Goal: Task Accomplishment & Management: Use online tool/utility

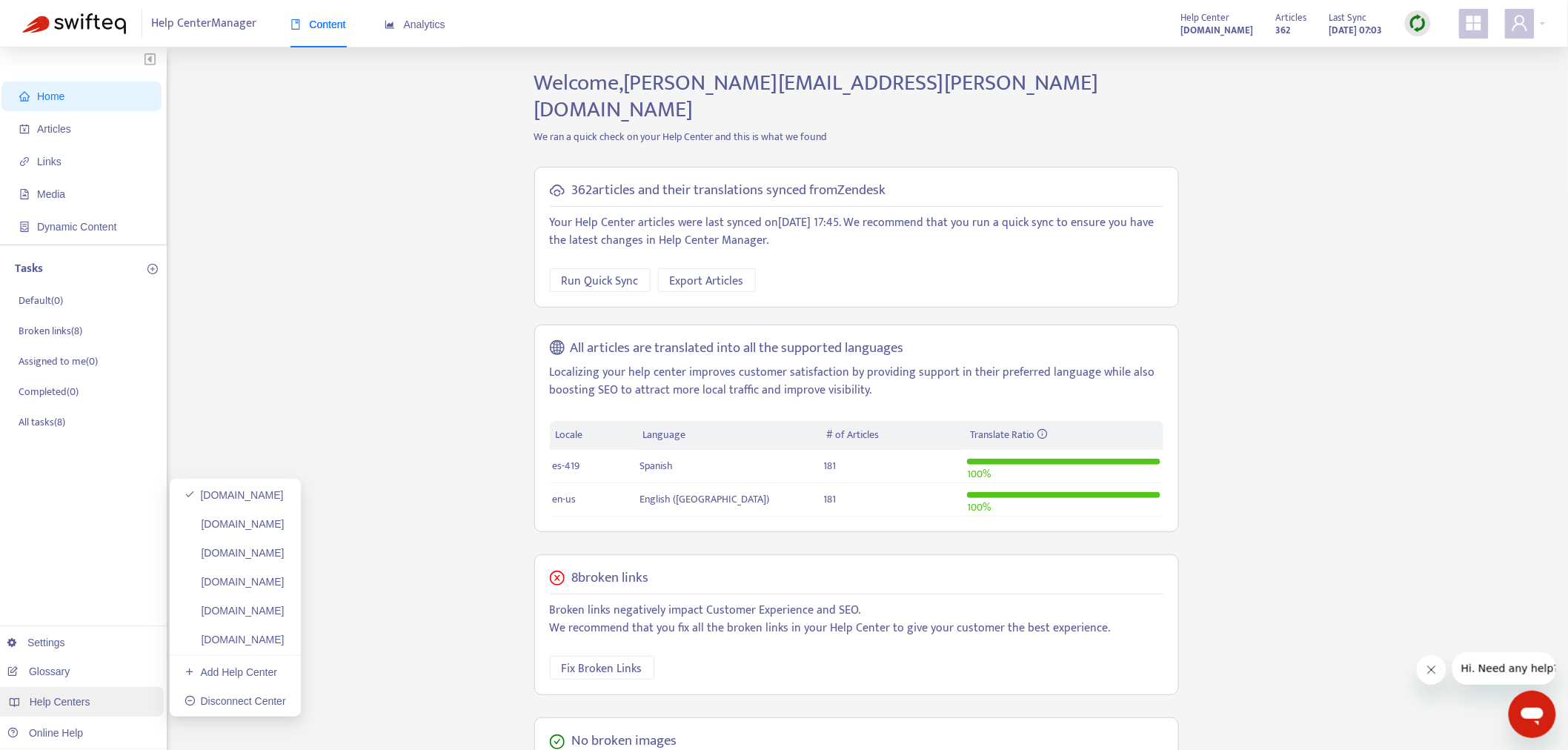
click at [101, 712] on div "Help Centers" at bounding box center [80, 702] width 169 height 30
click at [97, 135] on span "Articles" at bounding box center [84, 129] width 130 height 30
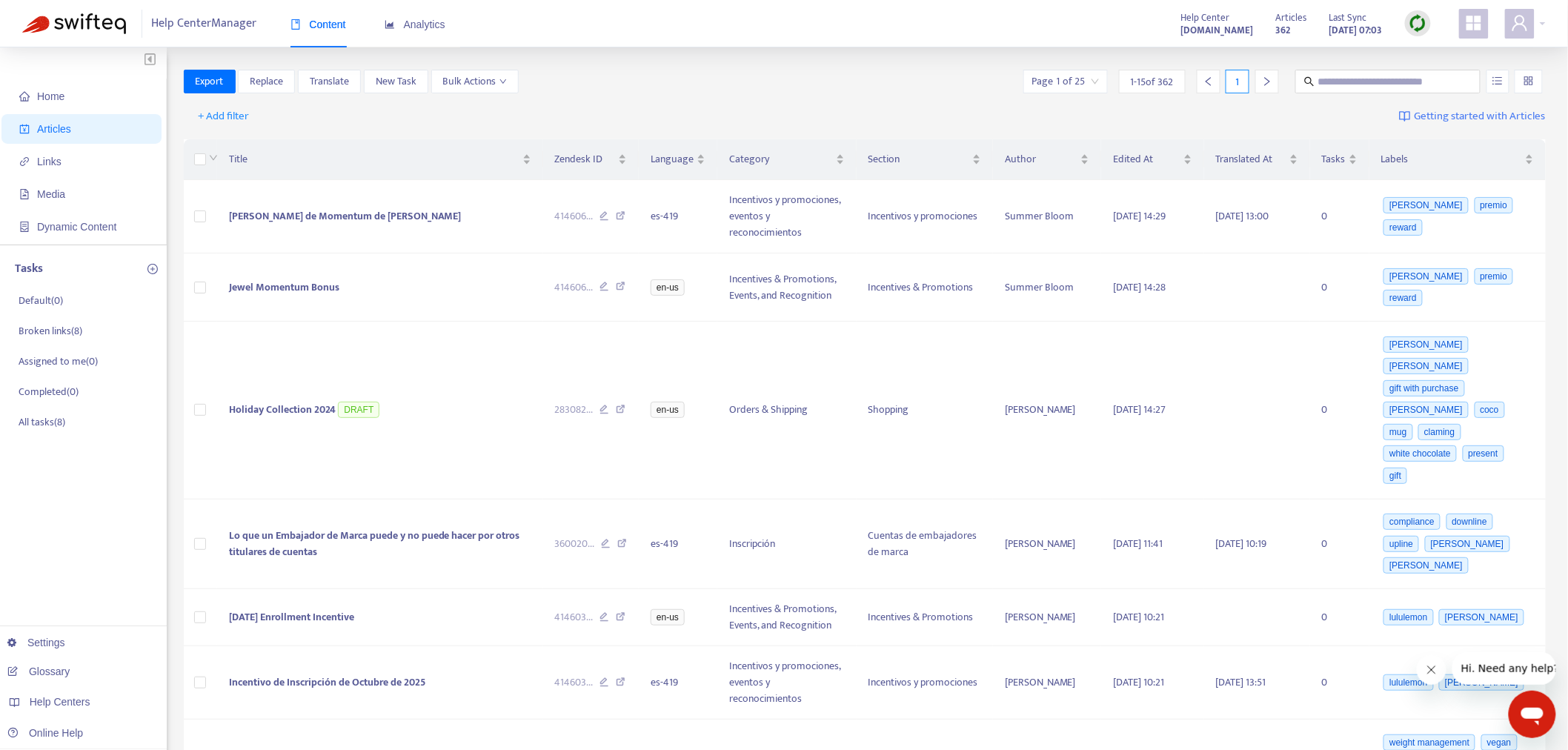
click at [1419, 34] on div at bounding box center [1418, 24] width 26 height 26
click at [1452, 79] on link "Full Sync" at bounding box center [1445, 77] width 54 height 17
drag, startPoint x: 331, startPoint y: 530, endPoint x: 343, endPoint y: 532, distance: 12.2
click at [285, 530] on link "[DOMAIN_NAME]" at bounding box center [234, 523] width 100 height 11
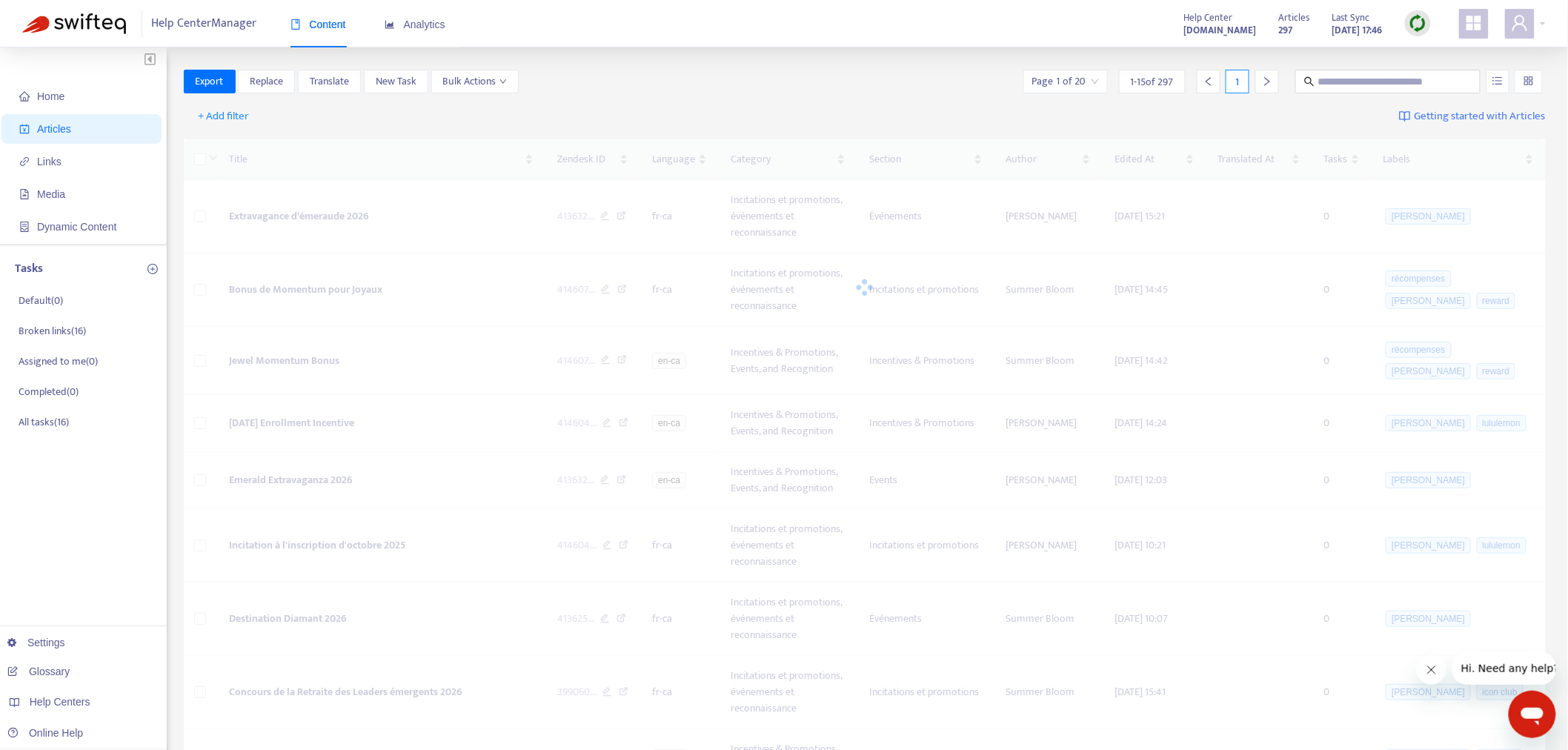
click at [1425, 28] on img at bounding box center [1418, 23] width 18 height 18
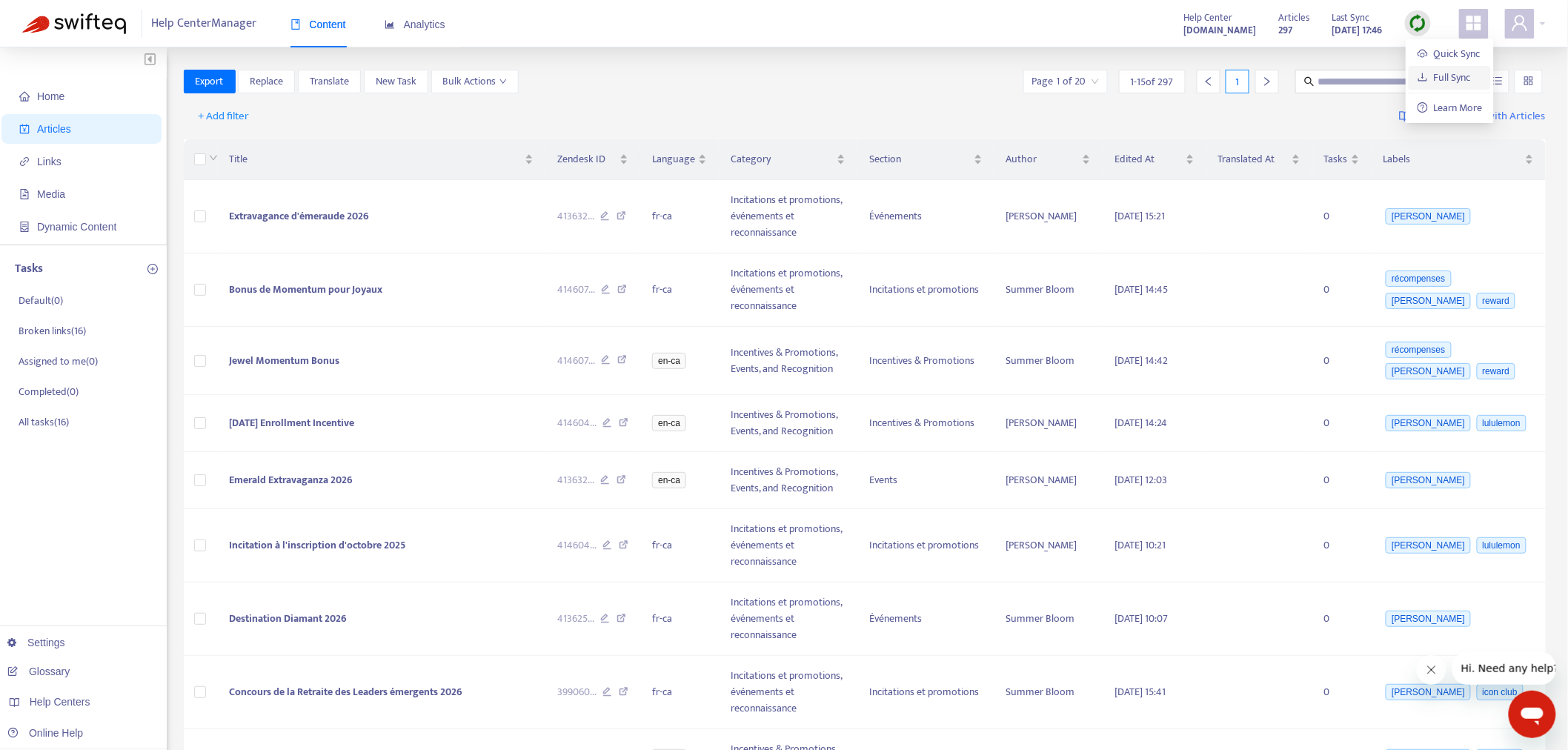
click at [1420, 76] on link "Full Sync" at bounding box center [1445, 77] width 54 height 17
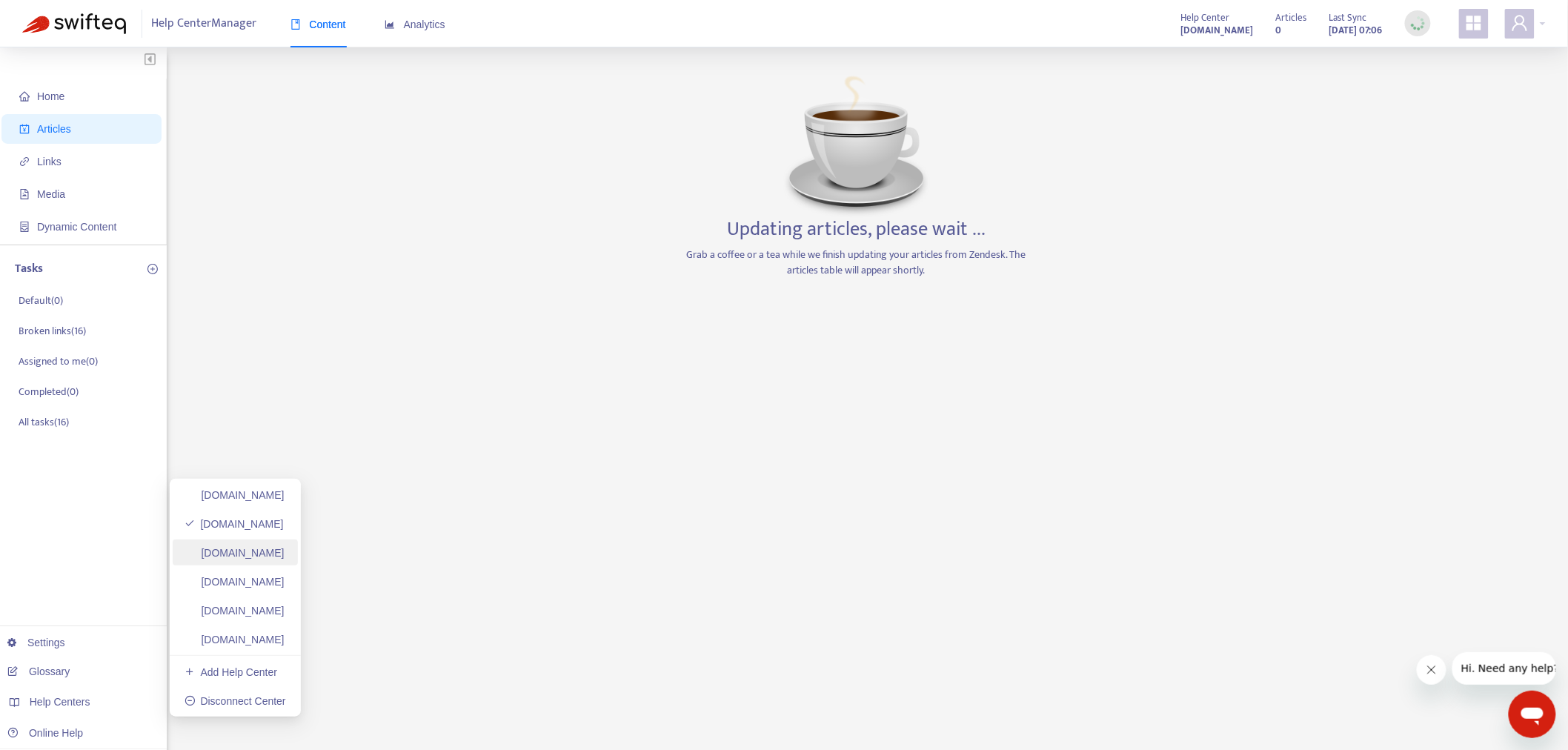
click at [267, 559] on link "[DOMAIN_NAME]" at bounding box center [234, 552] width 100 height 11
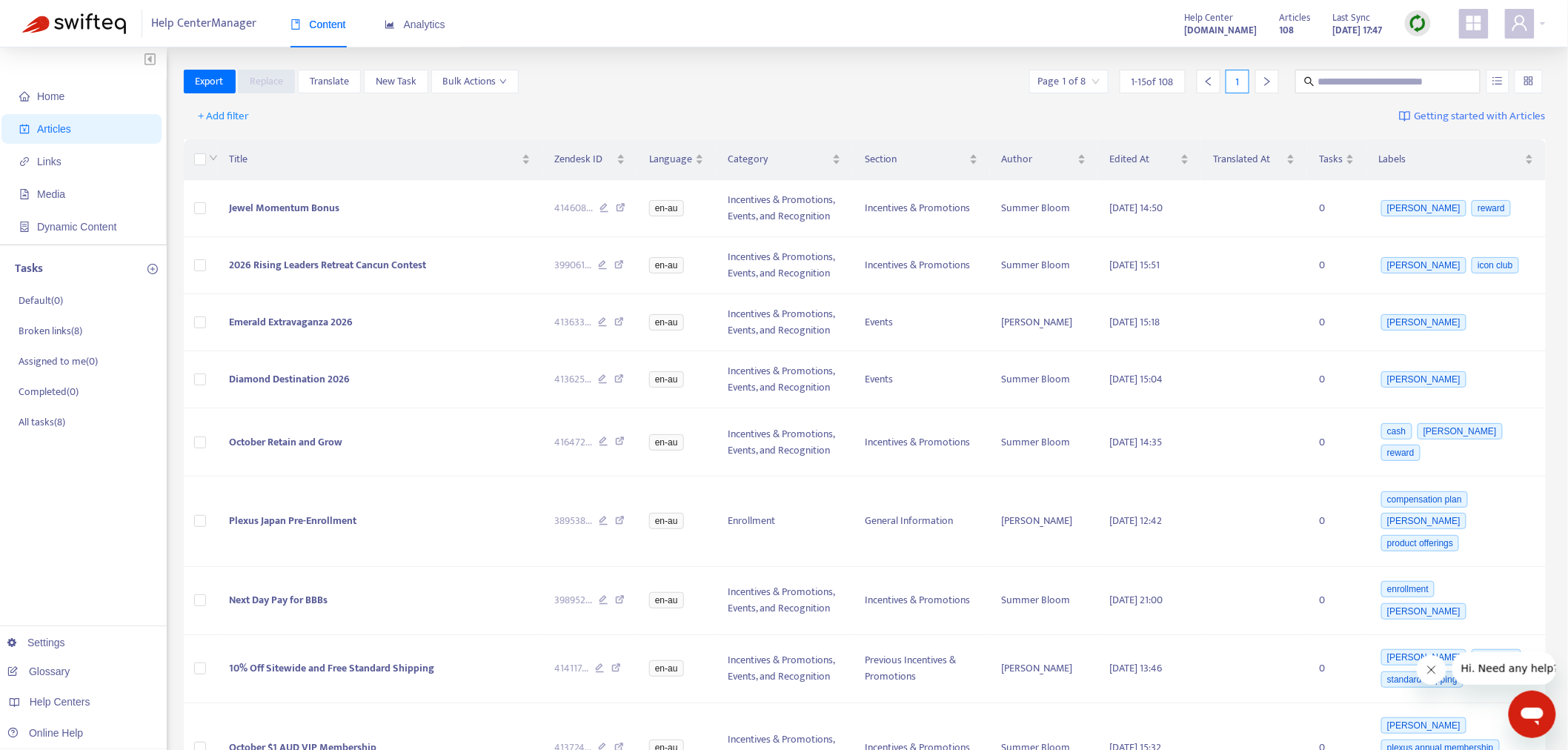
click at [1411, 26] on img at bounding box center [1418, 23] width 18 height 18
click at [1433, 81] on link "Full Sync" at bounding box center [1445, 77] width 54 height 17
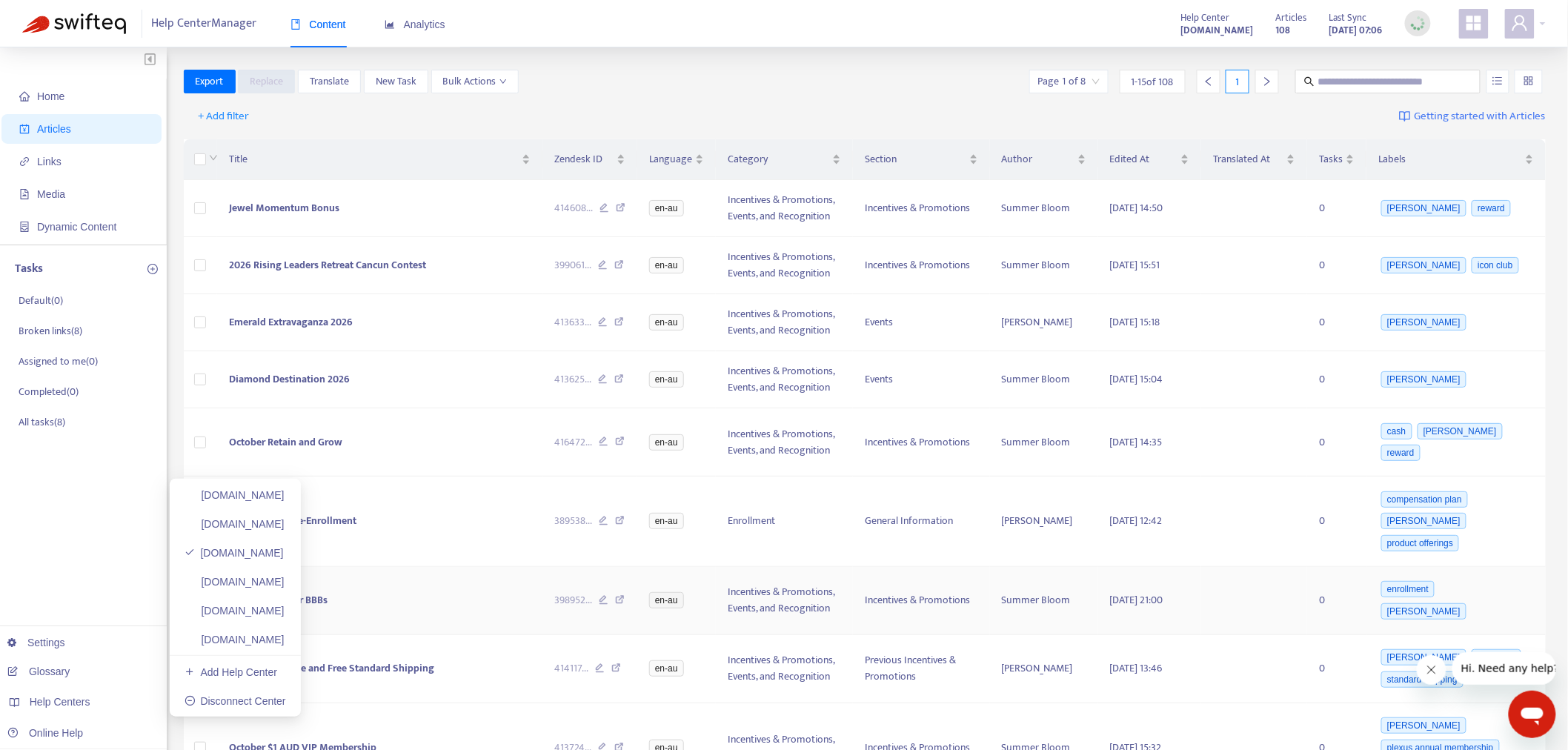
drag, startPoint x: 264, startPoint y: 579, endPoint x: 444, endPoint y: 586, distance: 180.1
click at [264, 579] on link "[DOMAIN_NAME]" at bounding box center [234, 581] width 100 height 11
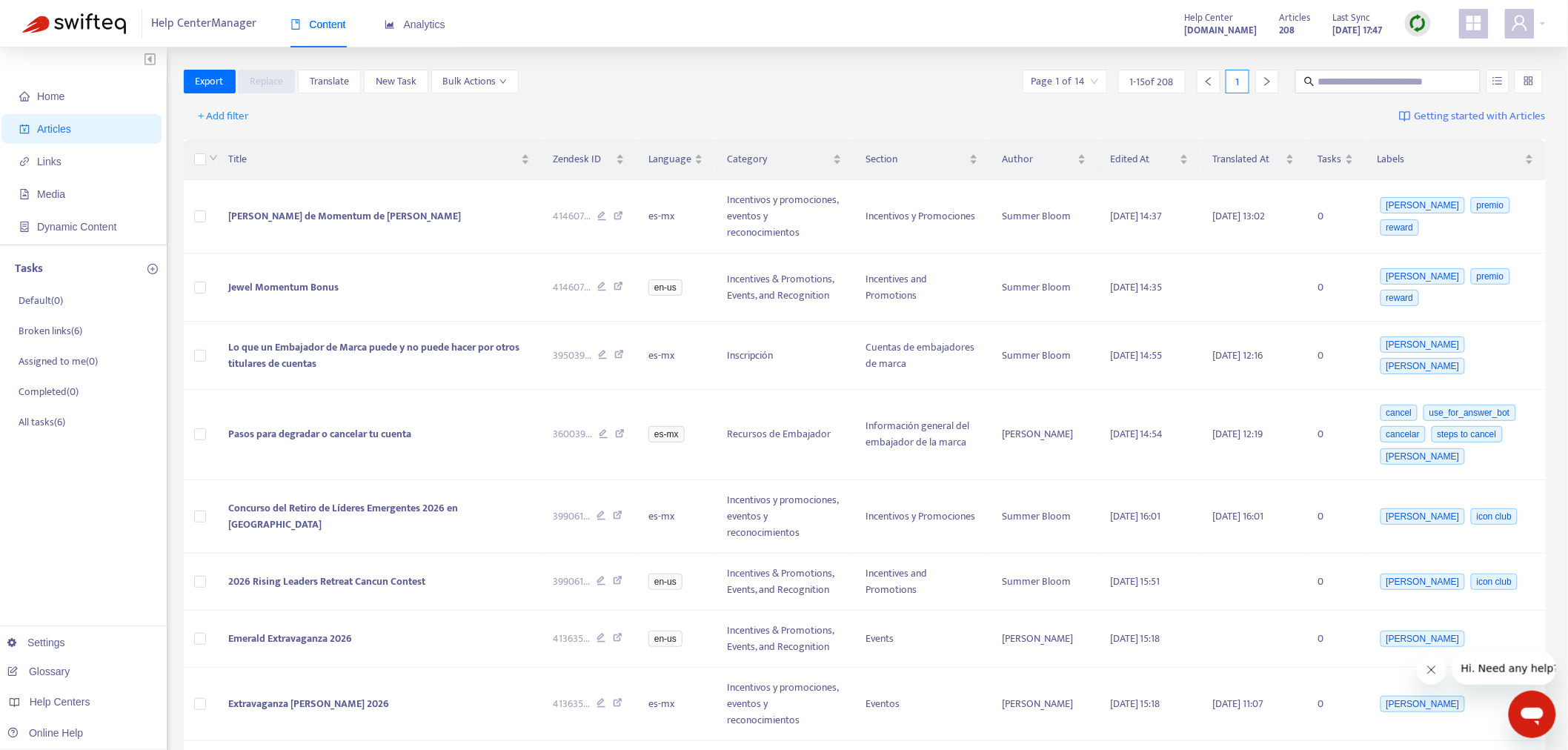
click at [1423, 32] on img at bounding box center [1418, 23] width 18 height 18
click at [1427, 80] on link "Full Sync" at bounding box center [1445, 77] width 54 height 17
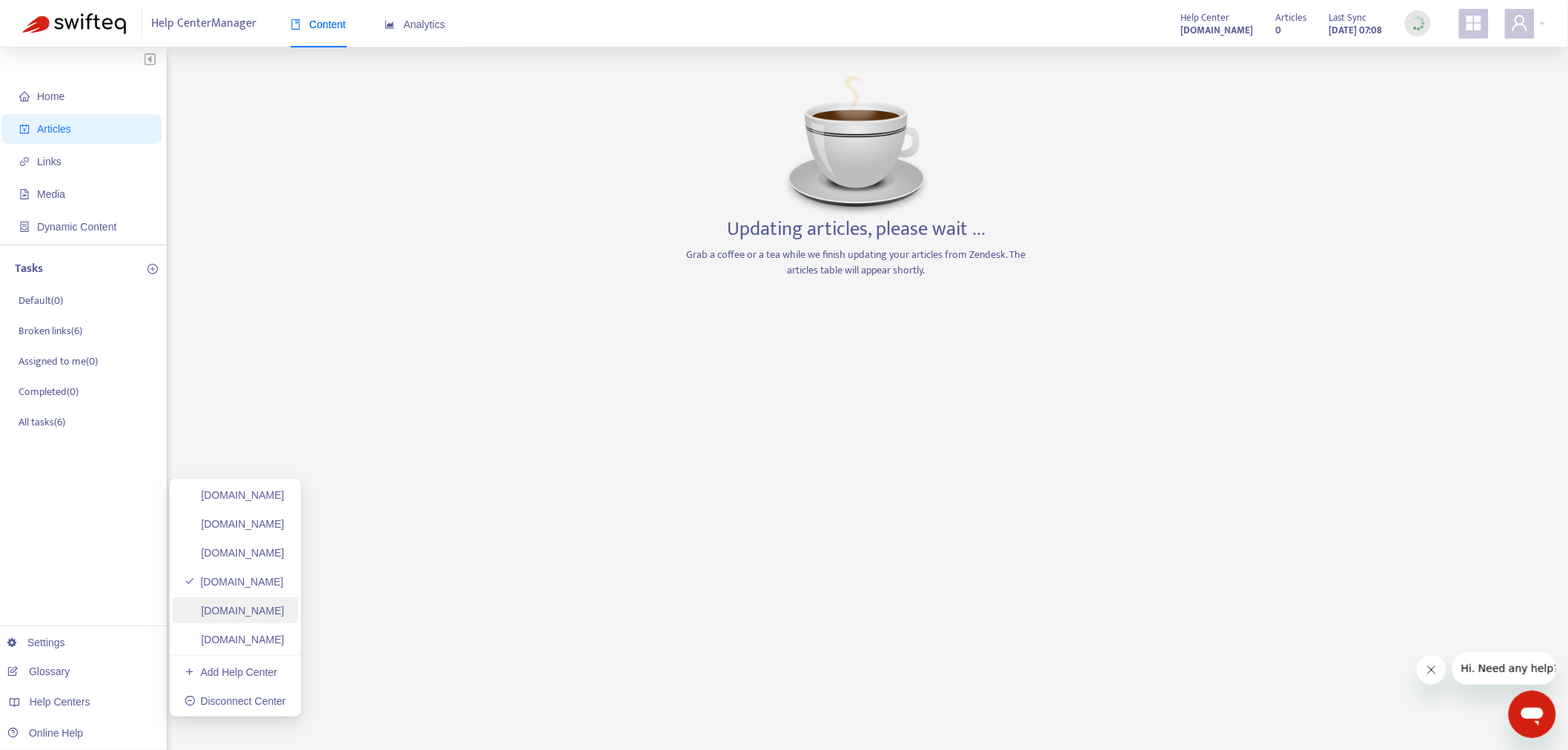
click at [285, 609] on link "[DOMAIN_NAME]" at bounding box center [234, 611] width 100 height 11
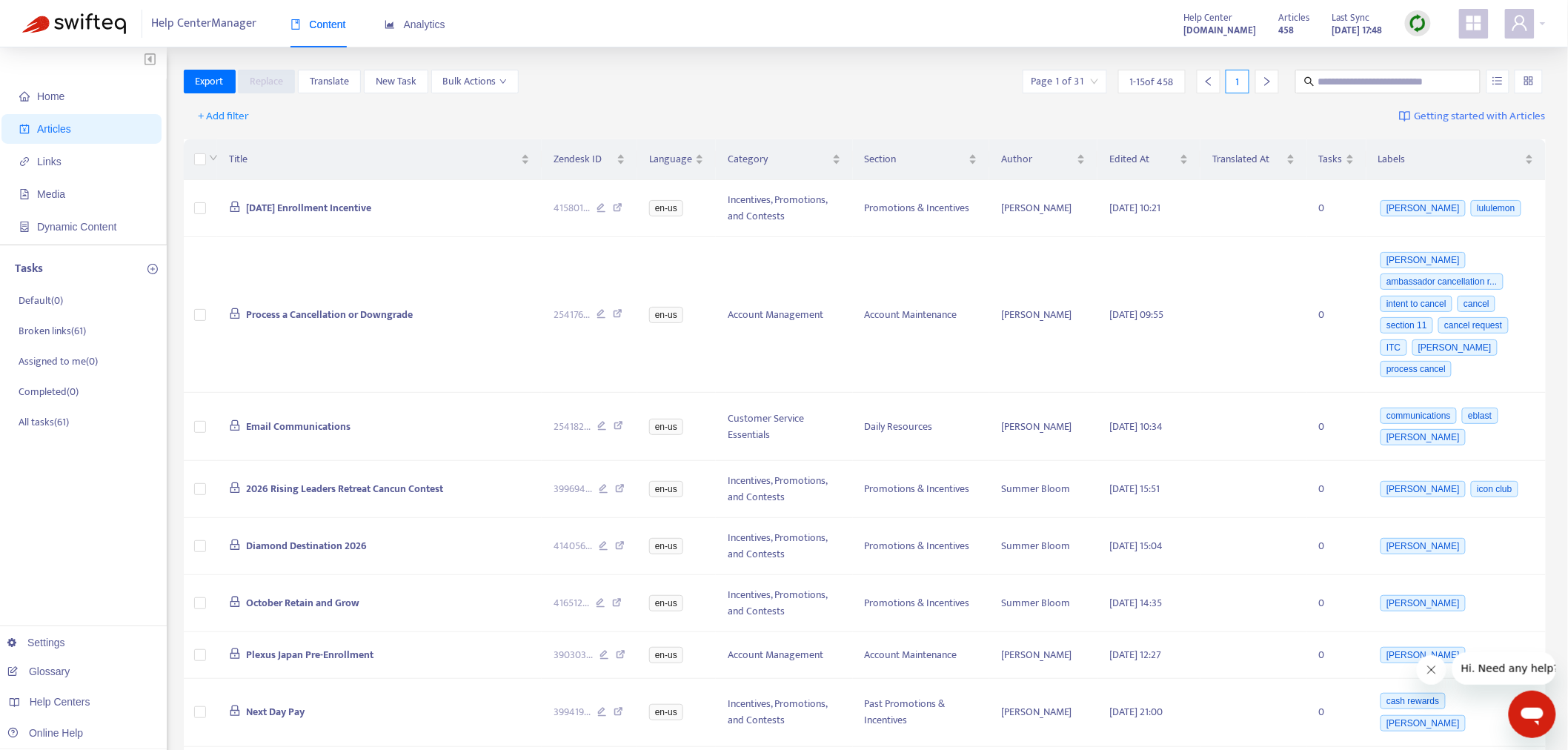
click at [1432, 38] on div "Articles 458 Last Sync [DATE] 17:48" at bounding box center [1354, 24] width 174 height 30
click at [1424, 35] on div at bounding box center [1418, 24] width 26 height 30
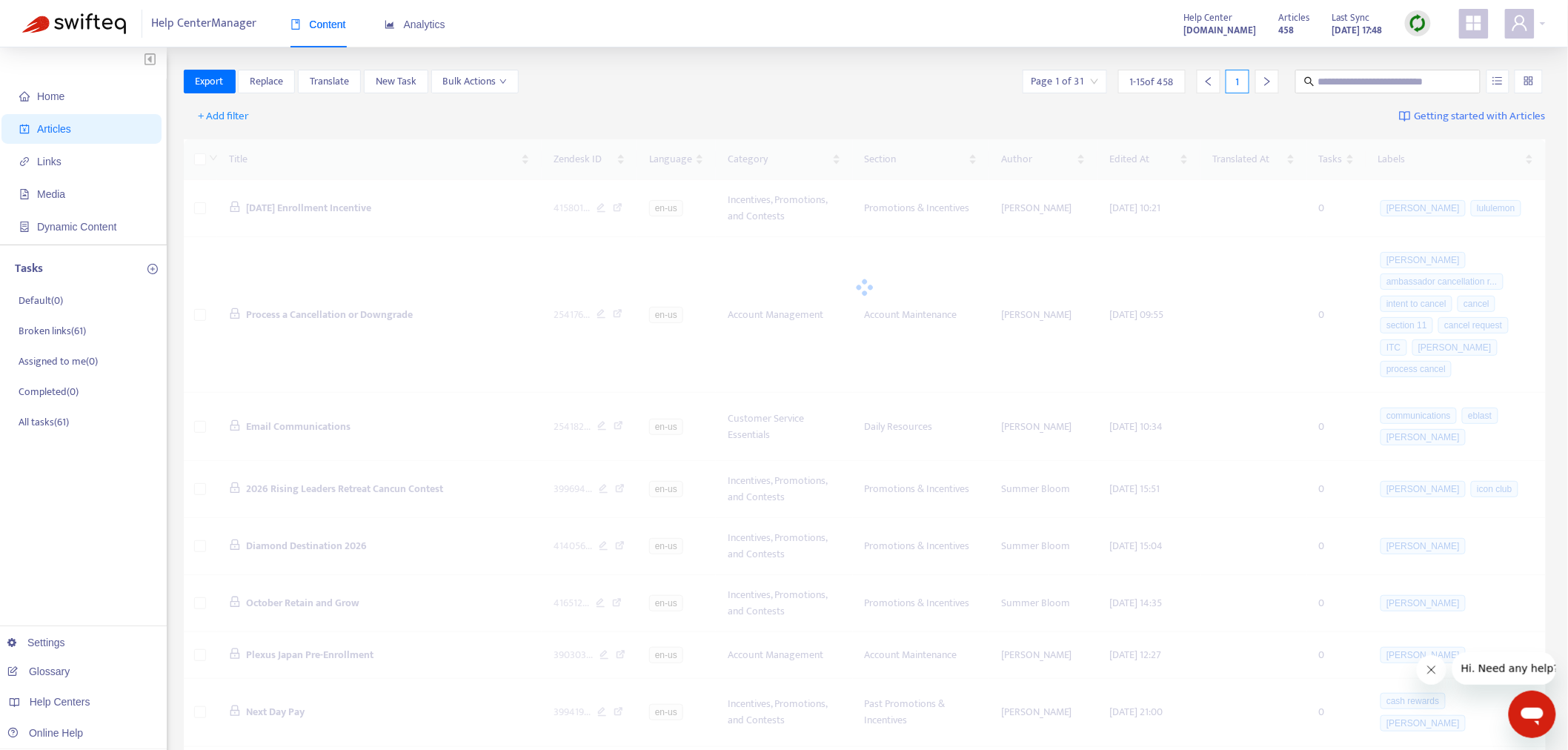
click at [1422, 33] on div at bounding box center [1418, 24] width 26 height 26
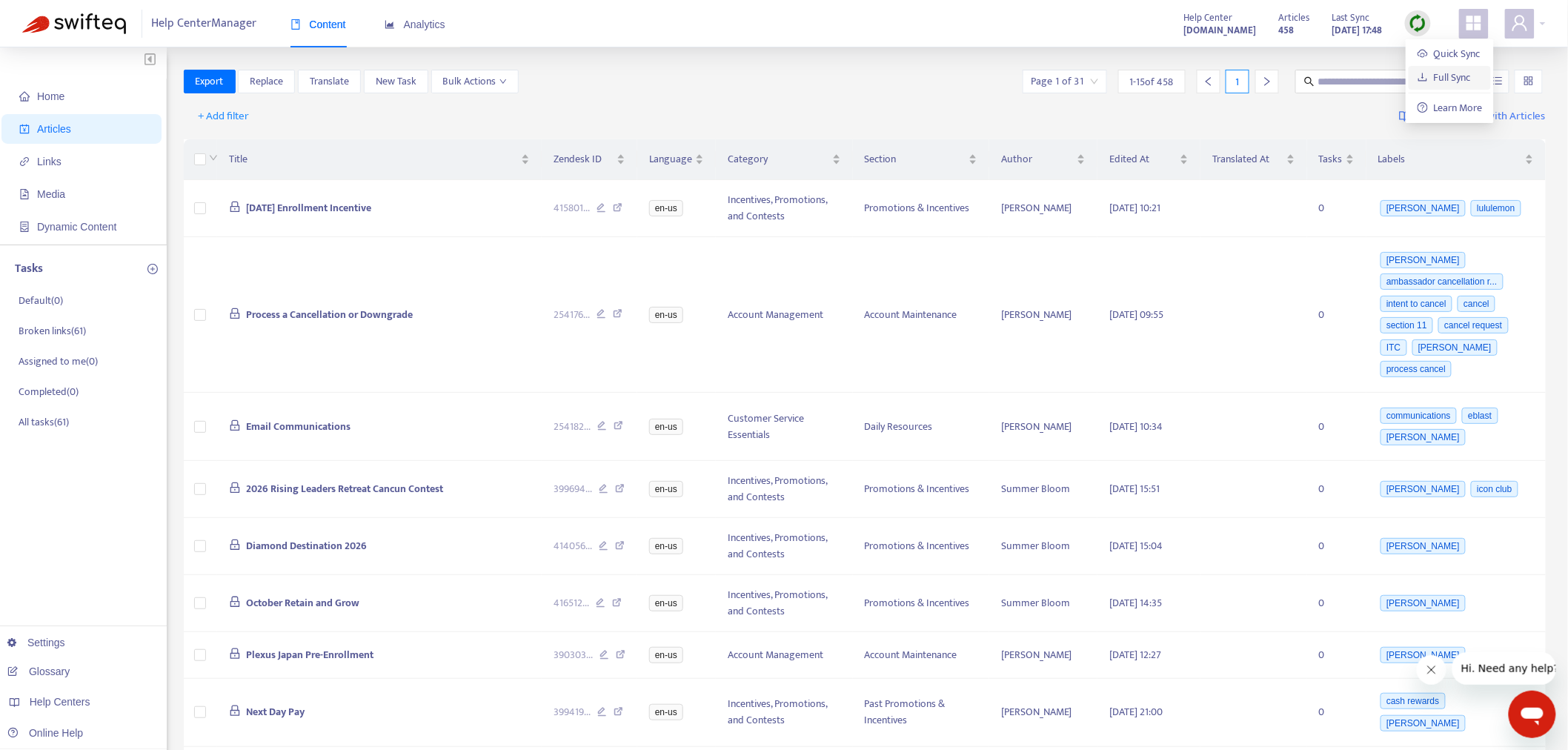
click at [1432, 84] on link "Full Sync" at bounding box center [1445, 77] width 54 height 17
drag, startPoint x: 110, startPoint y: 702, endPoint x: 143, endPoint y: 685, distance: 37.1
click at [111, 699] on div "Help Centers" at bounding box center [80, 702] width 169 height 30
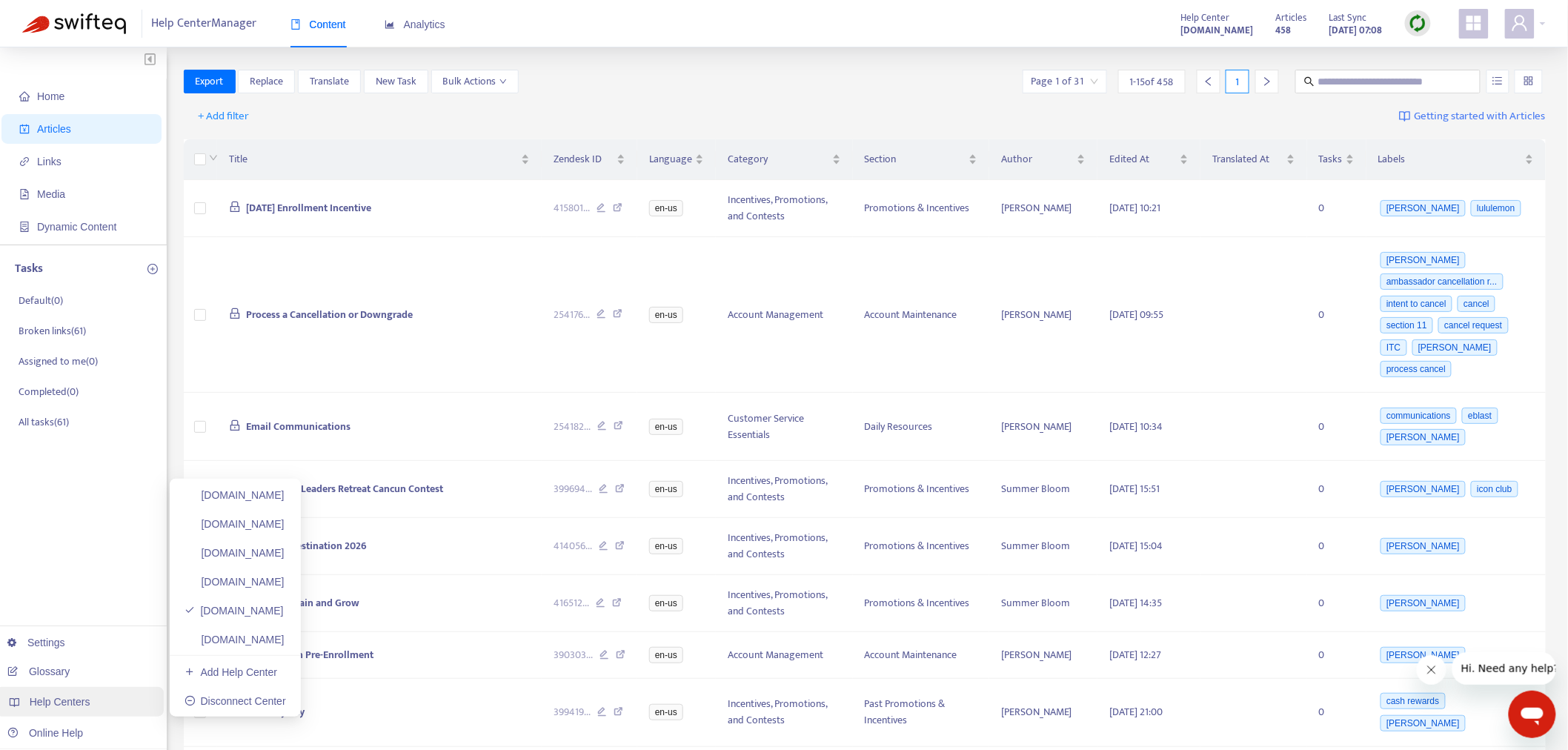
click at [100, 699] on div "Help Centers" at bounding box center [80, 702] width 169 height 30
click at [285, 640] on link "[DOMAIN_NAME]" at bounding box center [234, 639] width 100 height 11
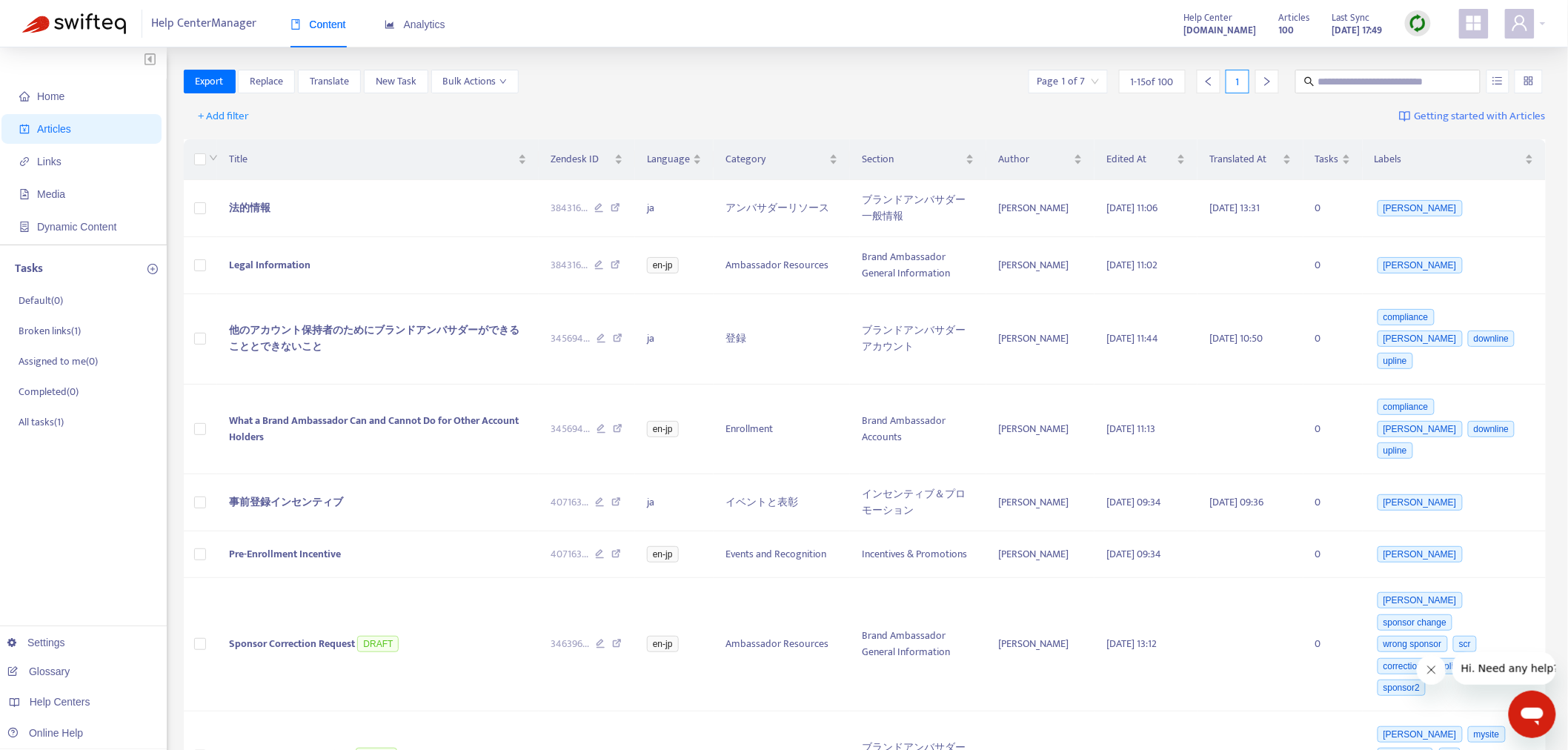
drag, startPoint x: 1421, startPoint y: 35, endPoint x: 1416, endPoint y: 25, distance: 11.2
click at [1420, 34] on div at bounding box center [1418, 24] width 26 height 30
click at [1416, 23] on img at bounding box center [1418, 23] width 18 height 18
click at [1418, 77] on link "Full Sync" at bounding box center [1445, 77] width 54 height 17
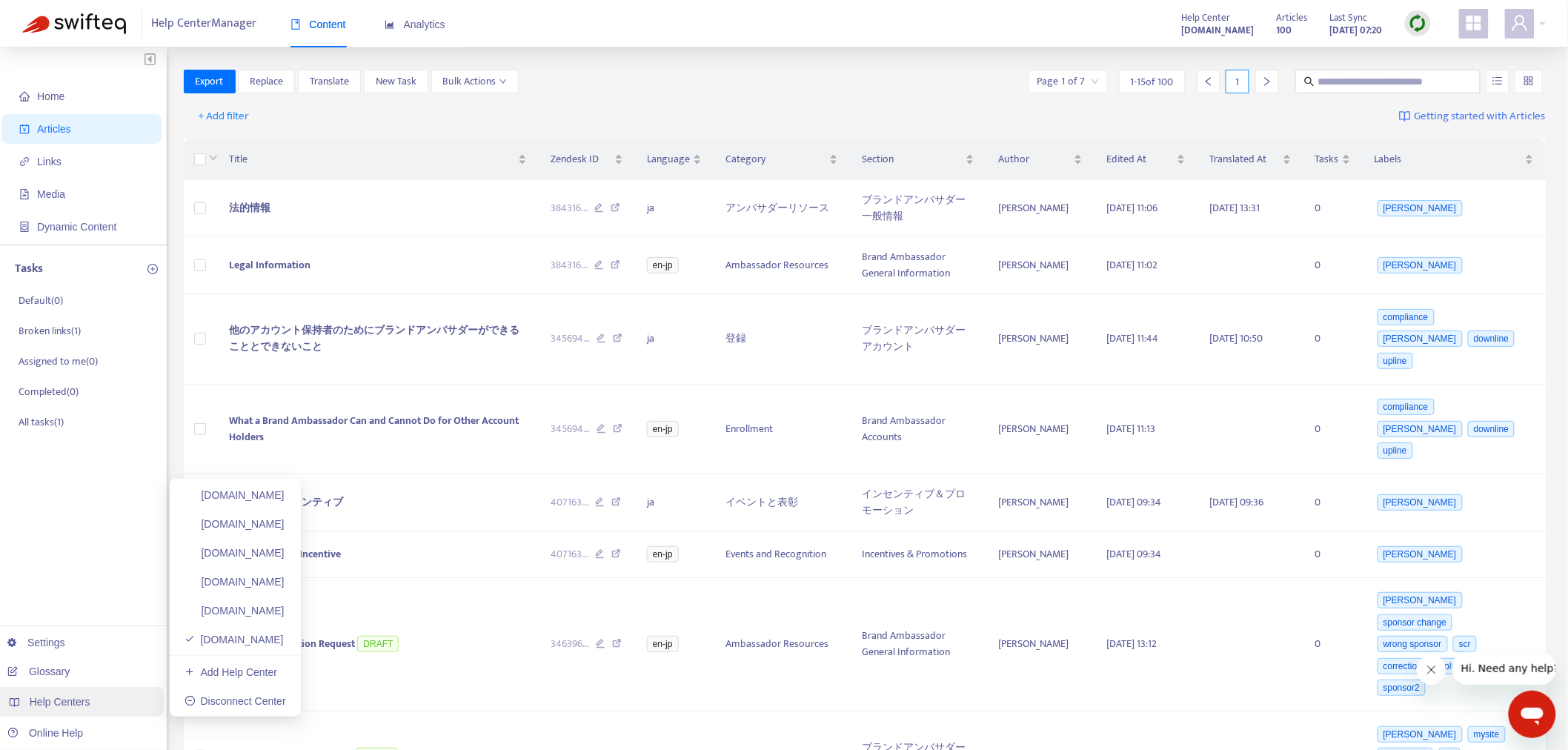
click at [57, 700] on span "Help Centers" at bounding box center [60, 702] width 61 height 11
click at [285, 501] on link "[DOMAIN_NAME]" at bounding box center [234, 495] width 100 height 11
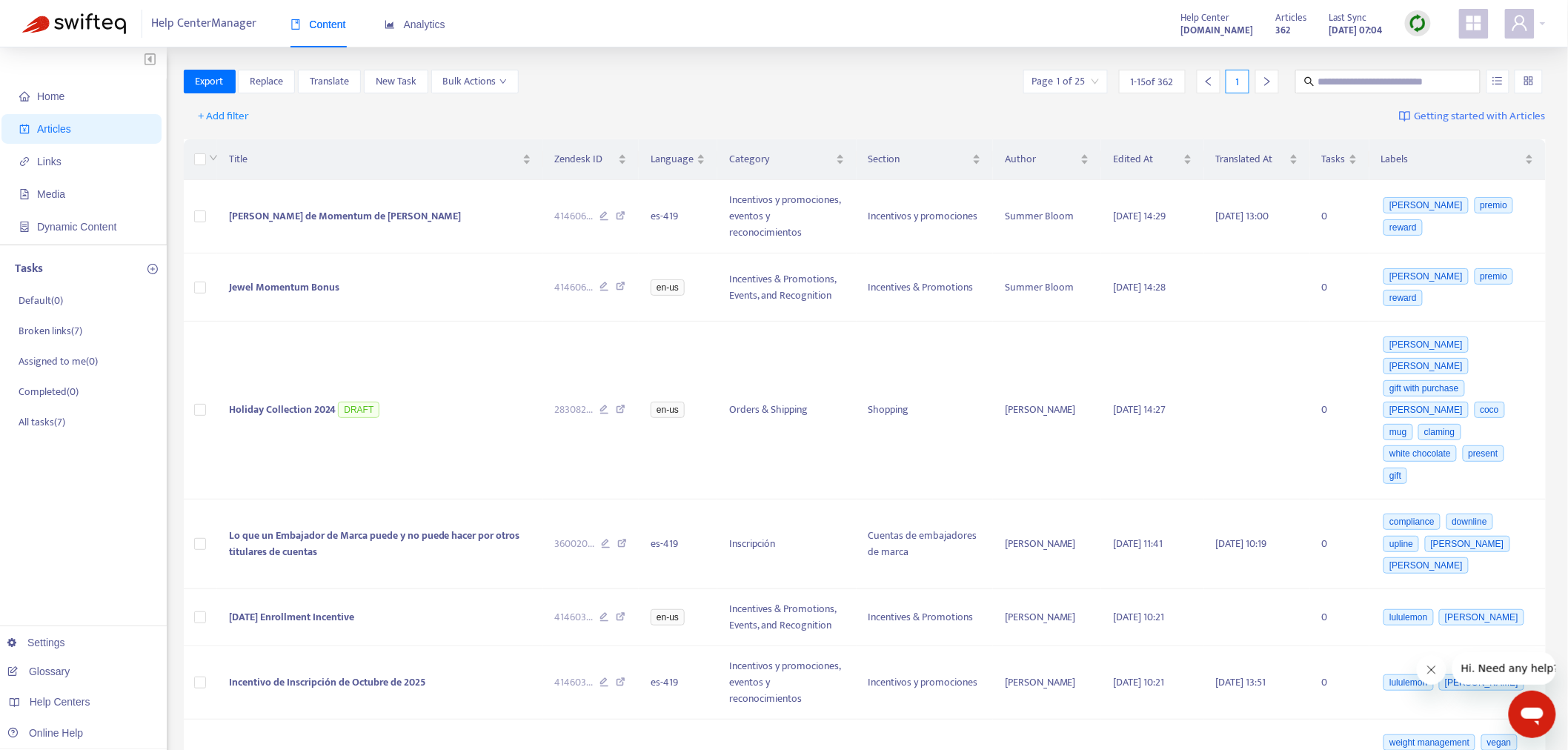
click at [1419, 22] on img at bounding box center [1418, 23] width 18 height 18
click at [1427, 79] on link "Full Sync" at bounding box center [1445, 77] width 54 height 17
